Goal: Transaction & Acquisition: Book appointment/travel/reservation

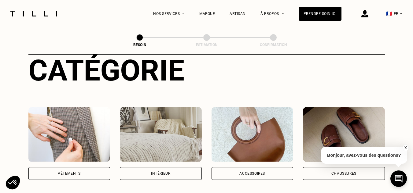
scroll to position [153, 0]
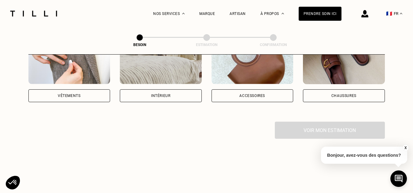
click at [75, 94] on div "Vêtements" at bounding box center [69, 96] width 23 height 4
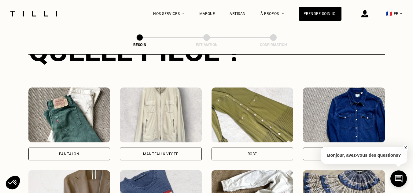
scroll to position [261, 0]
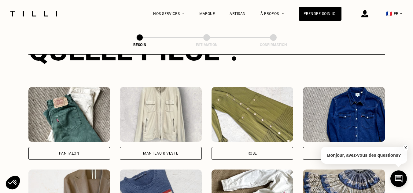
click at [89, 149] on div "Pantalon" at bounding box center [69, 153] width 82 height 13
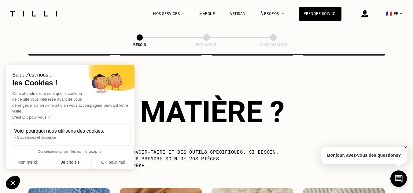
scroll to position [532, 0]
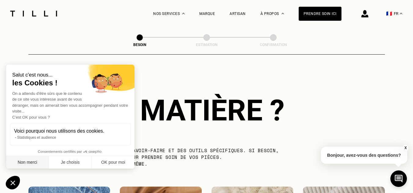
click at [22, 164] on button "Non merci" at bounding box center [27, 162] width 43 height 13
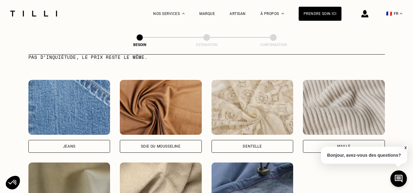
scroll to position [654, 0]
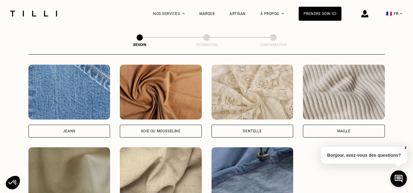
click at [75, 130] on div "Jeans" at bounding box center [69, 131] width 82 height 13
select select "FR"
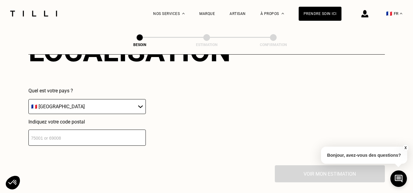
scroll to position [913, 0]
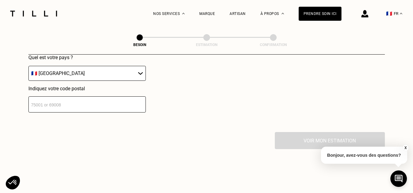
click at [98, 101] on input "number" at bounding box center [86, 105] width 117 height 16
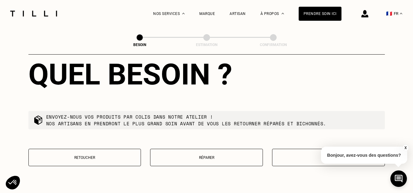
scroll to position [1065, 0]
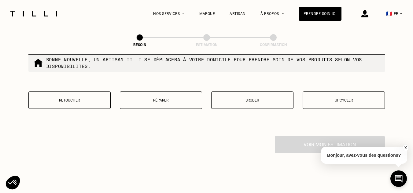
type input "69009"
click at [158, 100] on button "Réparer" at bounding box center [161, 100] width 82 height 17
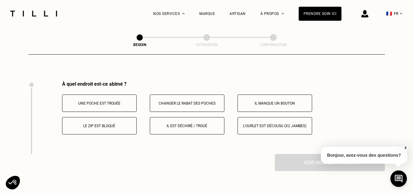
scroll to position [1130, 0]
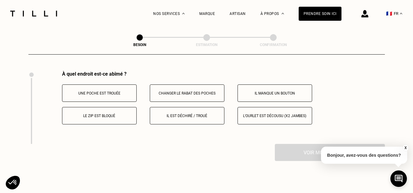
click at [115, 91] on p "Une poche est trouée" at bounding box center [99, 93] width 68 height 4
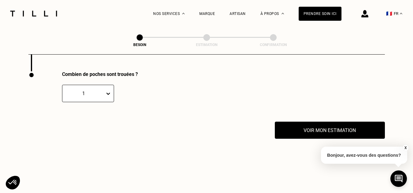
scroll to position [1203, 0]
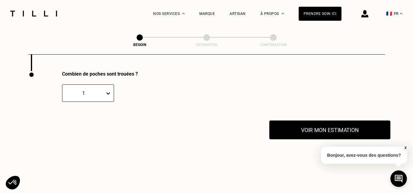
click at [325, 129] on button "Voir mon estimation" at bounding box center [329, 130] width 121 height 19
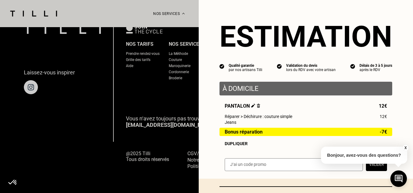
scroll to position [1479, 0]
click at [373, 169] on div "X Bonjour, avez-vous des questions?" at bounding box center [364, 154] width 86 height 29
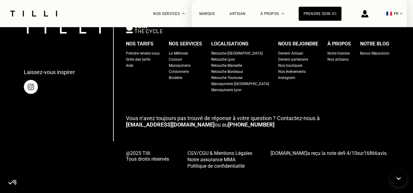
click at [88, 108] on div "Laissez-vous inspirer Nos tarifs Prendre rendez-vous Grille des tarifs Aide Nos…" at bounding box center [206, 96] width 365 height 145
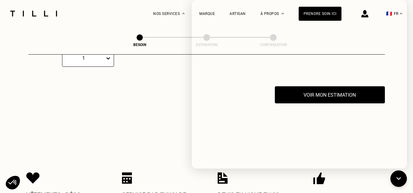
scroll to position [1174, 0]
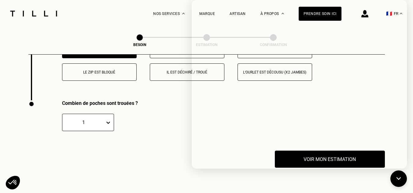
click at [142, 155] on div "Voir mon estimation" at bounding box center [206, 159] width 356 height 17
click at [172, 140] on div "Combien de poches sont trouées ? 1" at bounding box center [163, 126] width 271 height 50
click at [397, 179] on icon at bounding box center [399, 179] width 10 height 16
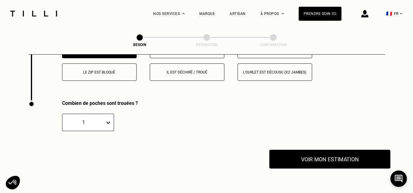
click at [339, 155] on button "Voir mon estimation" at bounding box center [329, 159] width 121 height 19
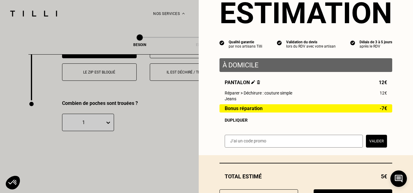
scroll to position [55, 0]
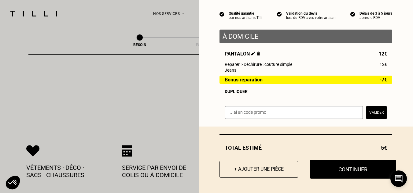
click at [337, 167] on button "Continuer" at bounding box center [352, 169] width 86 height 19
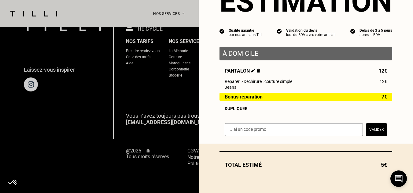
scroll to position [426, 0]
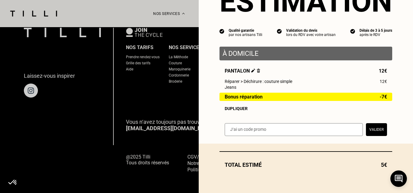
select select "FR"
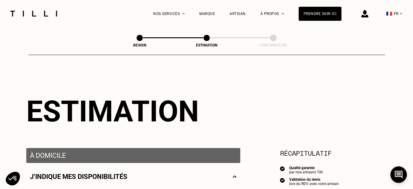
scroll to position [122, 0]
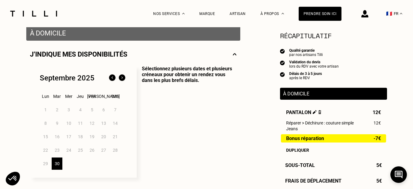
click at [123, 81] on img at bounding box center [122, 78] width 10 height 10
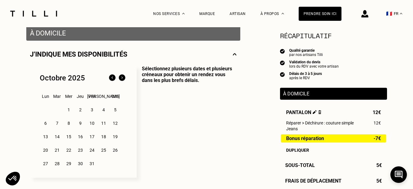
click at [81, 126] on div "9" at bounding box center [80, 123] width 11 height 12
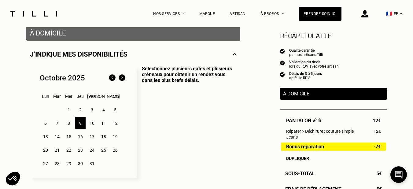
click at [88, 135] on div "17" at bounding box center [91, 136] width 11 height 12
click at [85, 121] on div "9" at bounding box center [80, 123] width 11 height 12
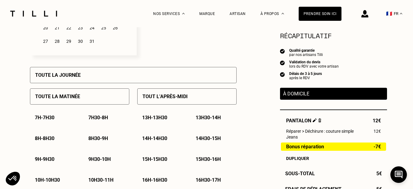
click at [79, 83] on div "Toute la journée" at bounding box center [133, 75] width 207 height 16
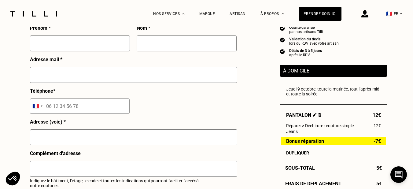
scroll to position [580, 0]
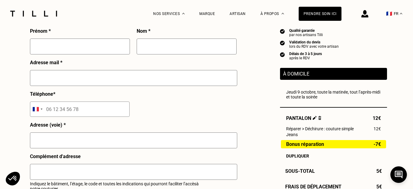
click at [79, 48] on input "text" at bounding box center [80, 46] width 100 height 16
type input "l"
type input "[PERSON_NAME]"
type input "Leboucher"
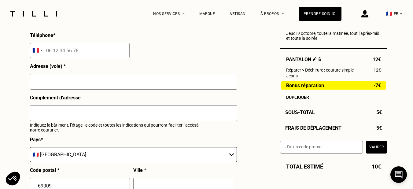
scroll to position [642, 0]
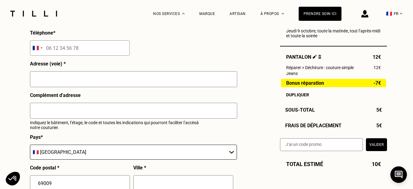
type input "[STREET_ADDRESS][GEOGRAPHIC_DATA]"
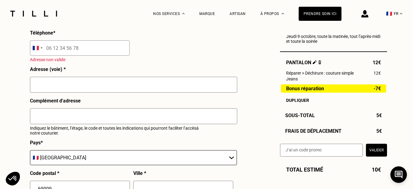
click at [76, 54] on input "tel" at bounding box center [80, 47] width 100 height 15
type input "06 64 86 33 96"
click at [79, 84] on input "text" at bounding box center [133, 85] width 207 height 16
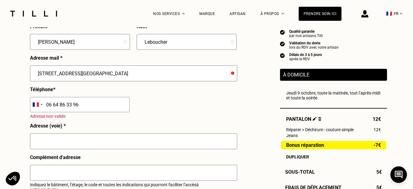
scroll to position [580, 0]
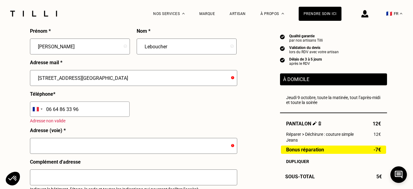
drag, startPoint x: 88, startPoint y: 81, endPoint x: 34, endPoint y: 79, distance: 54.1
click at [35, 79] on input "[STREET_ADDRESS][GEOGRAPHIC_DATA]" at bounding box center [133, 78] width 207 height 16
click at [54, 154] on input "text" at bounding box center [133, 146] width 207 height 16
paste input "[STREET_ADDRESS][GEOGRAPHIC_DATA]"
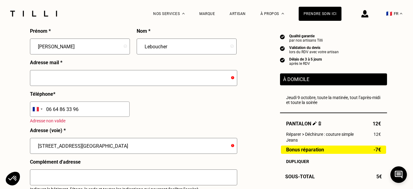
type input "[STREET_ADDRESS][GEOGRAPHIC_DATA]"
click at [64, 80] on input "text" at bounding box center [133, 78] width 207 height 16
type input "L"
type input "k"
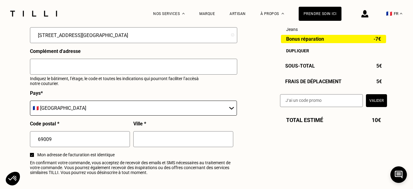
scroll to position [703, 0]
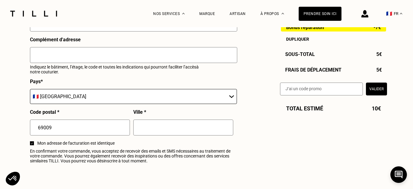
type input "[PERSON_NAME][EMAIL_ADDRESS][DOMAIN_NAME]"
click at [94, 57] on input "text" at bounding box center [133, 55] width 207 height 16
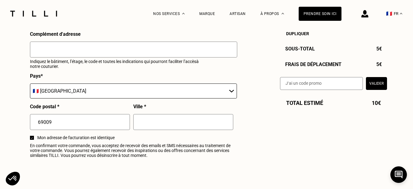
click at [153, 126] on input "text" at bounding box center [183, 122] width 100 height 16
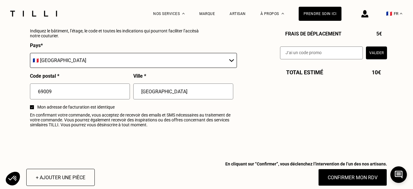
scroll to position [825, 0]
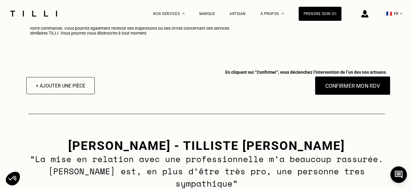
type input "[GEOGRAPHIC_DATA]"
click at [332, 94] on button "Confirmer mon RDV" at bounding box center [352, 85] width 76 height 19
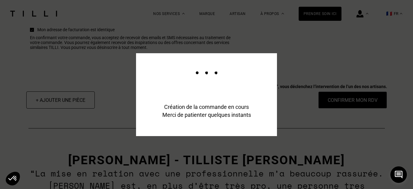
scroll to position [840, 0]
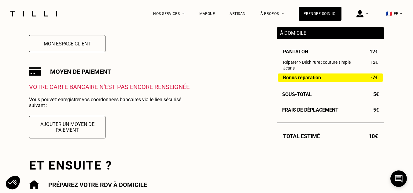
scroll to position [122, 0]
